Goal: Information Seeking & Learning: Learn about a topic

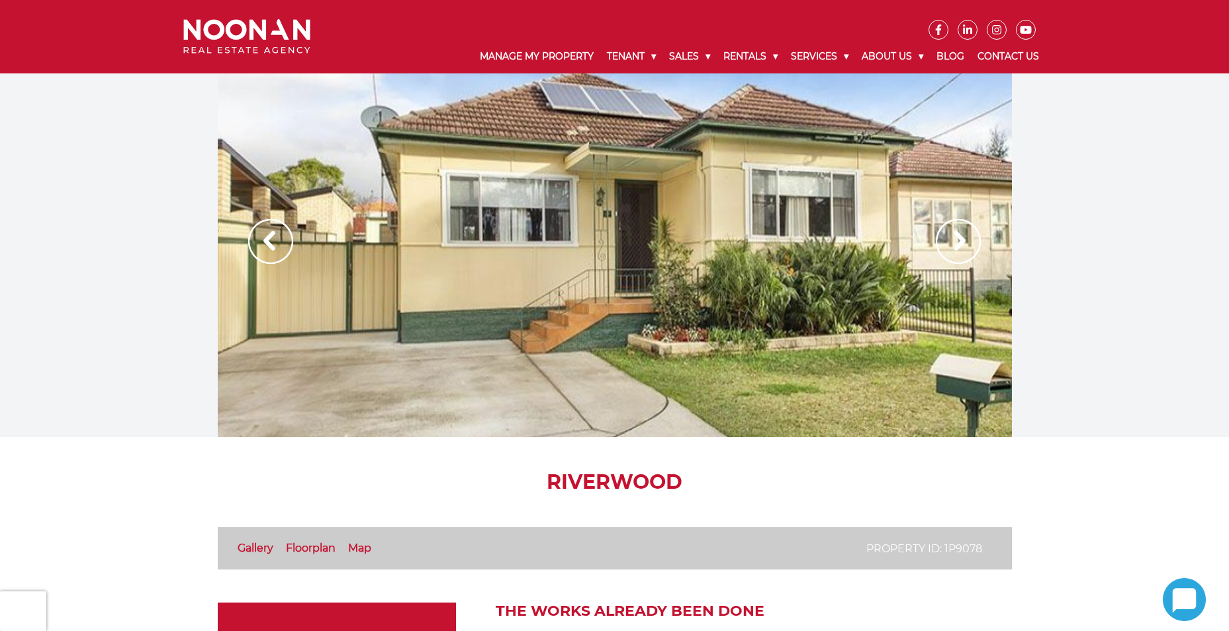
click at [963, 243] on img at bounding box center [958, 241] width 45 height 45
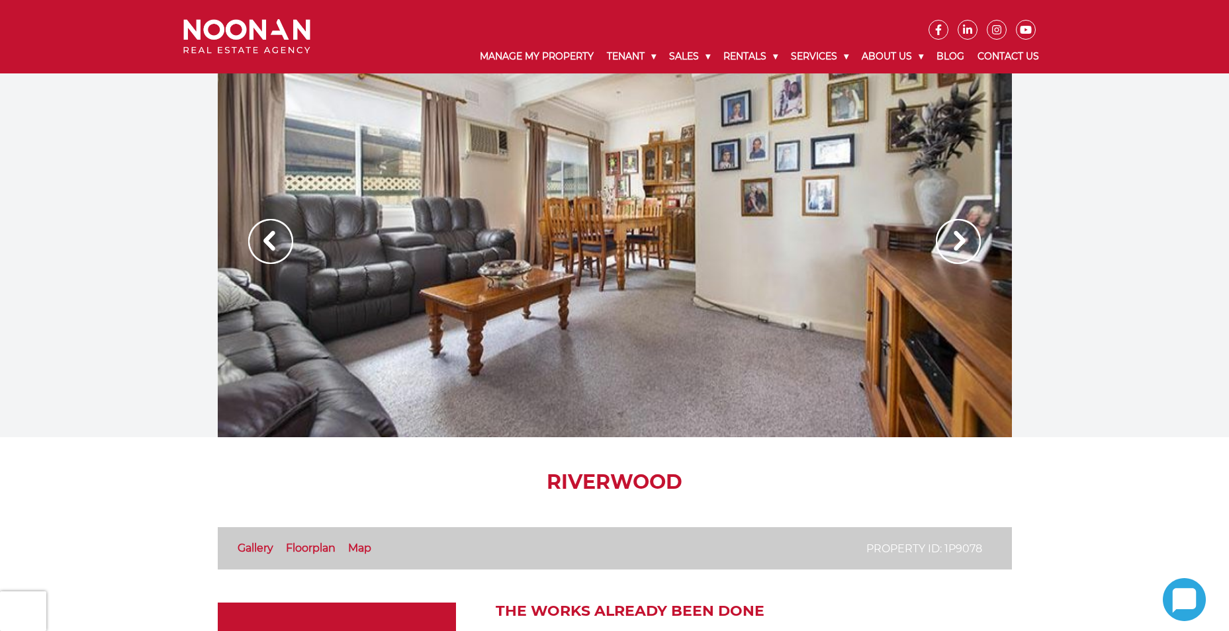
click at [963, 243] on img at bounding box center [958, 241] width 45 height 45
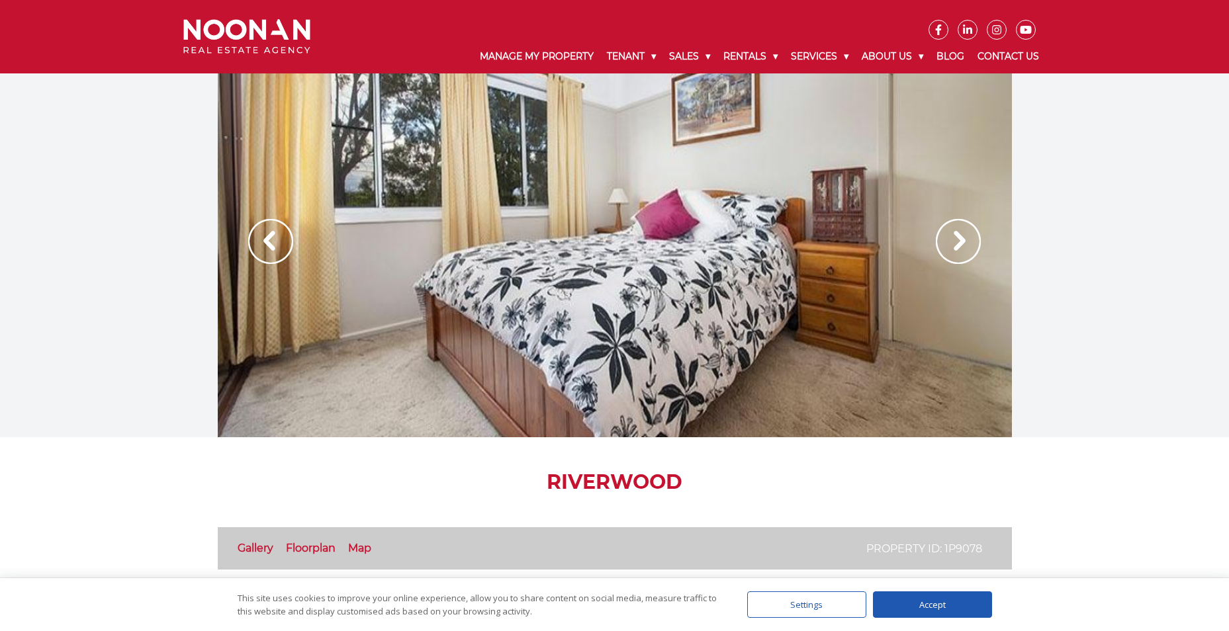
click at [963, 244] on img at bounding box center [958, 241] width 45 height 45
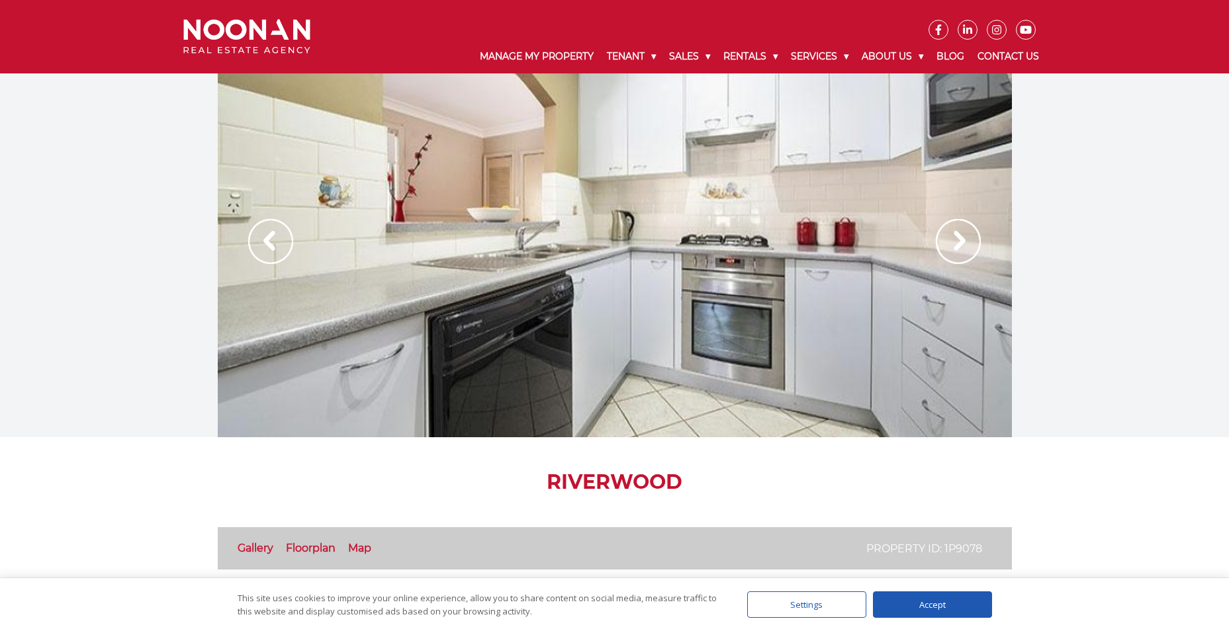
click at [963, 244] on img at bounding box center [958, 241] width 45 height 45
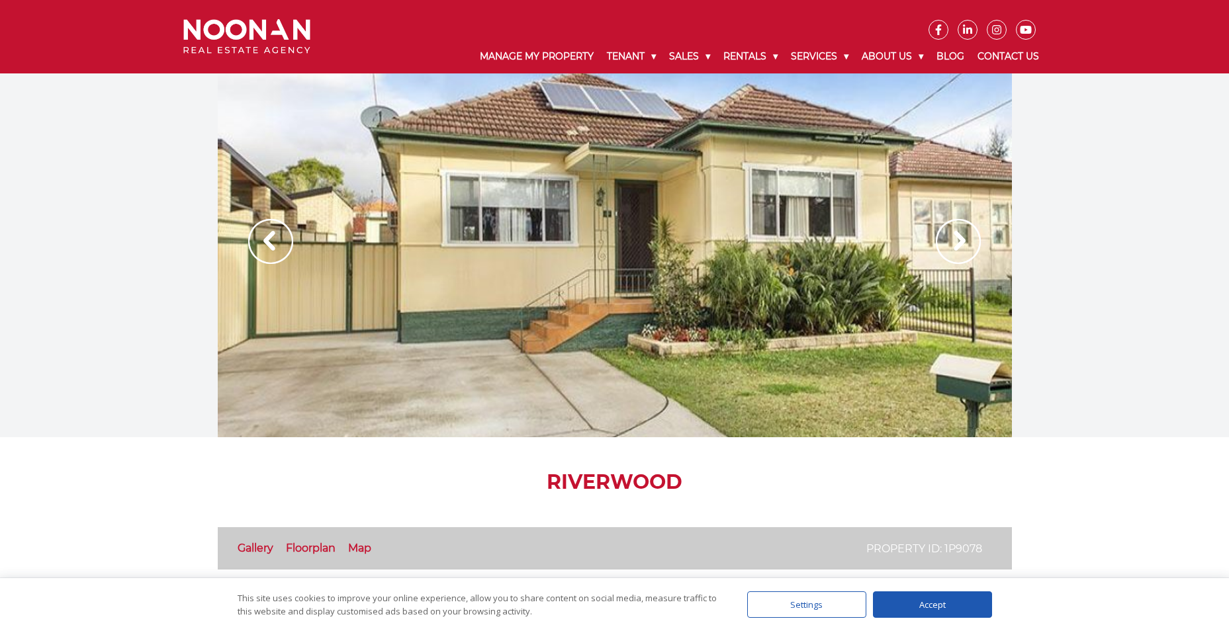
click at [962, 250] on img at bounding box center [958, 241] width 45 height 45
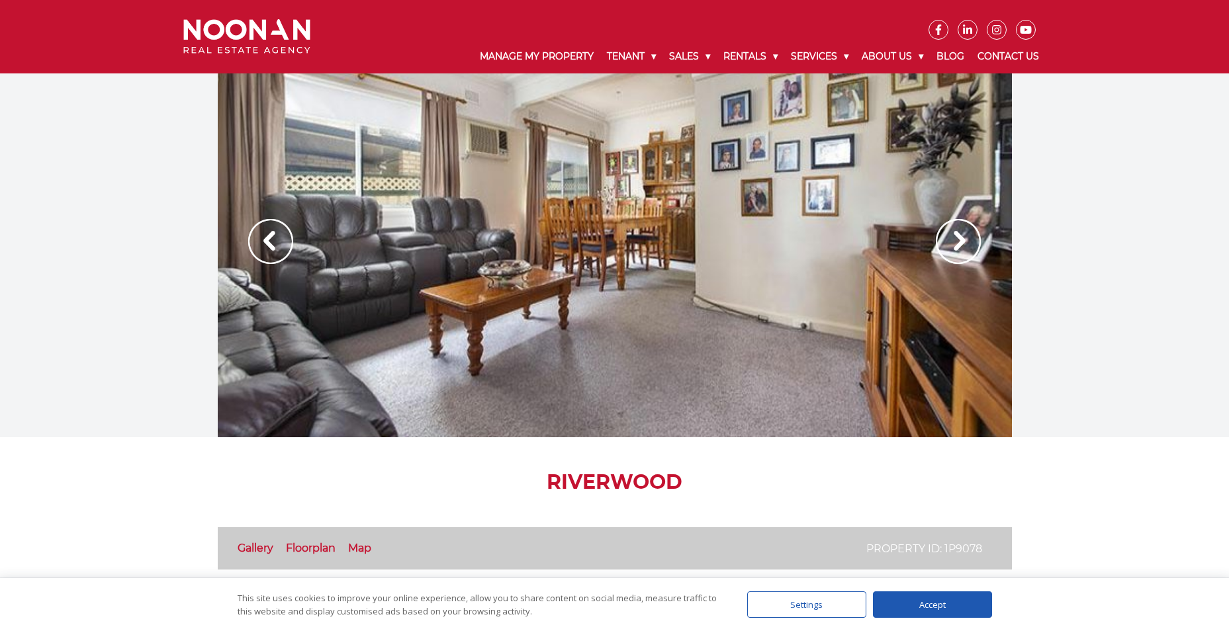
click at [962, 250] on img at bounding box center [958, 241] width 45 height 45
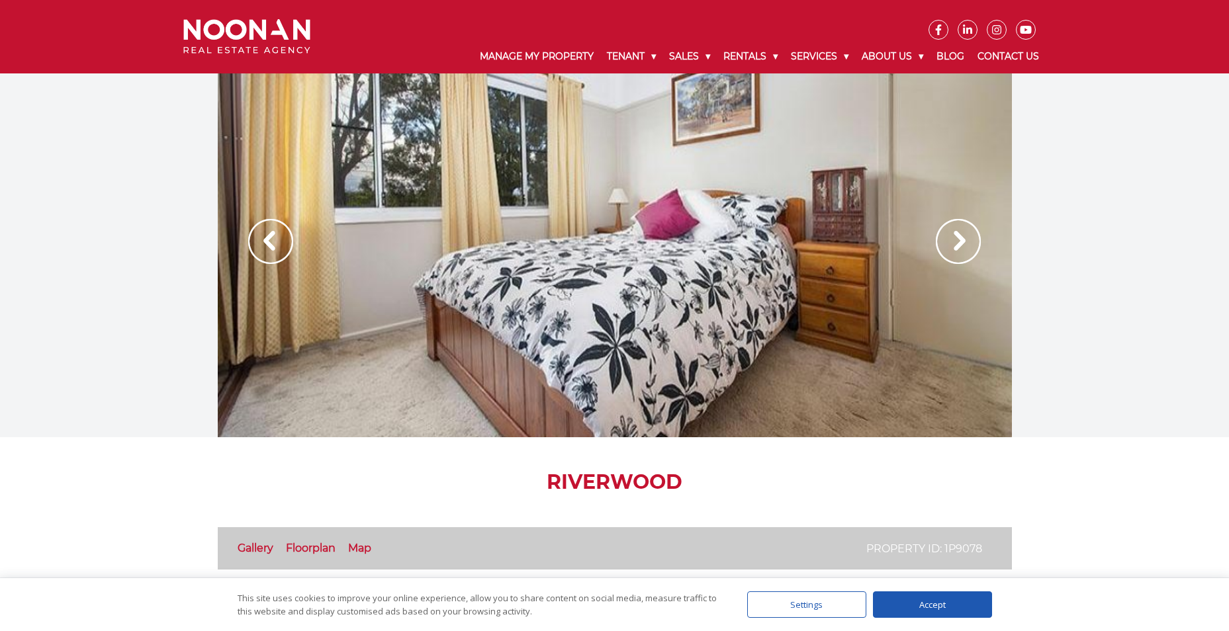
click at [962, 250] on img at bounding box center [958, 241] width 45 height 45
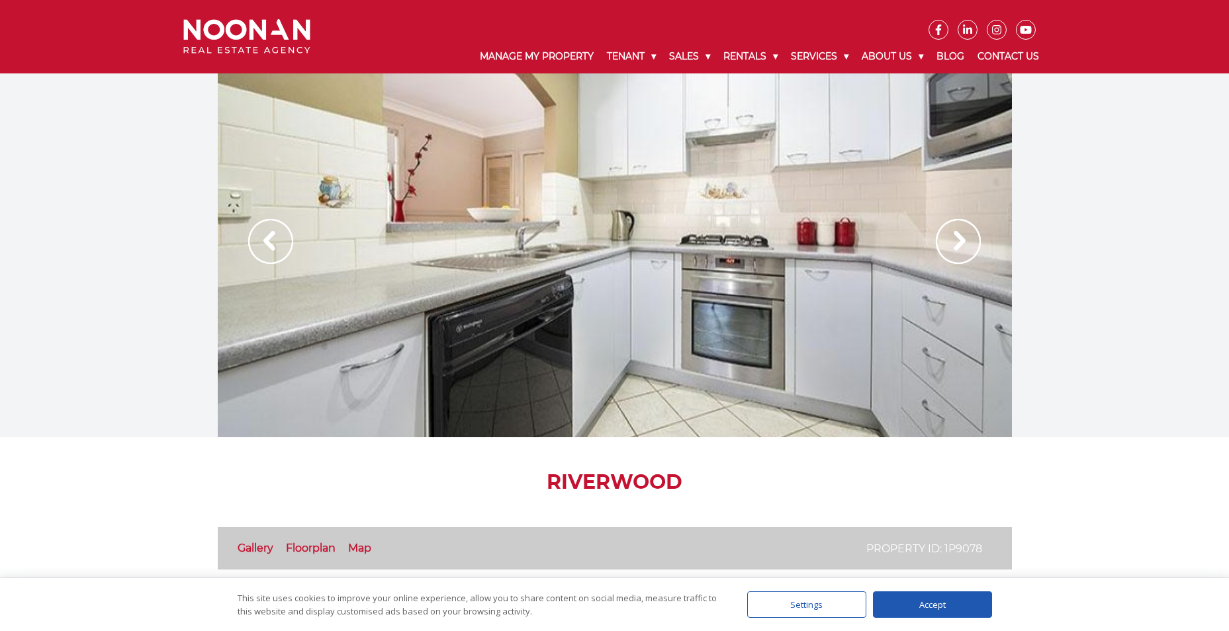
click at [962, 250] on img at bounding box center [958, 241] width 45 height 45
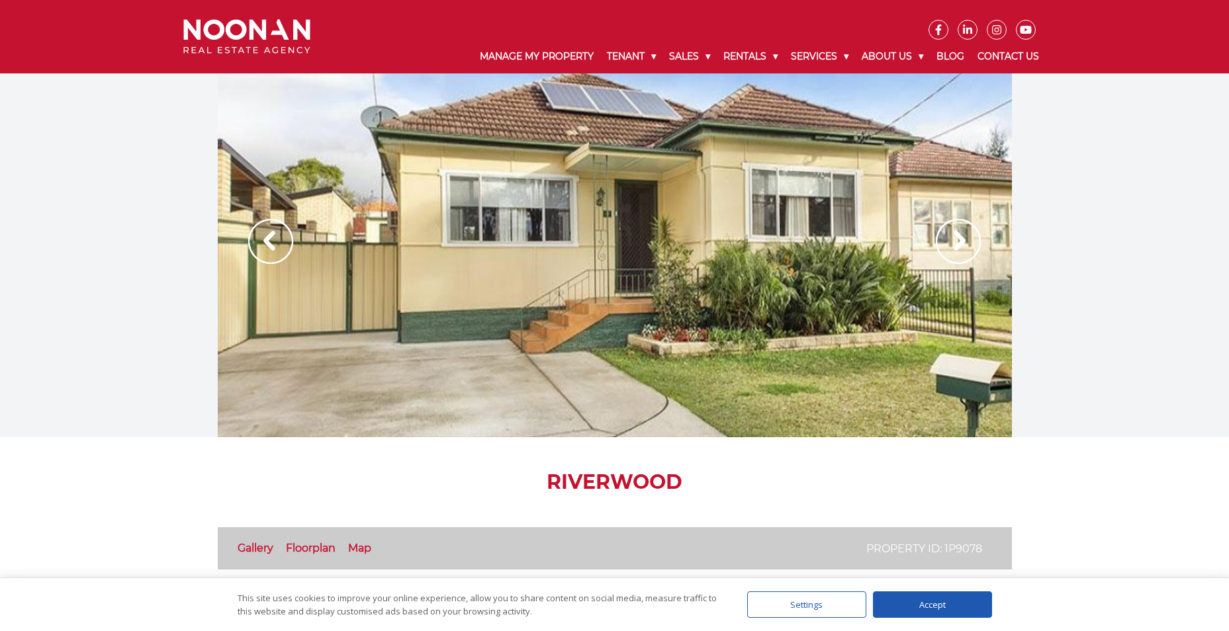
click at [318, 545] on link "Floorplan" at bounding box center [311, 548] width 50 height 13
